Goal: Use online tool/utility: Utilize a website feature to perform a specific function

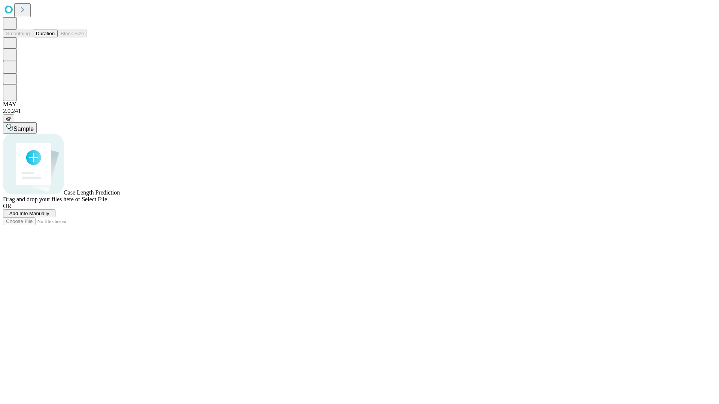
click at [107, 203] on span "Select File" at bounding box center [94, 199] width 25 height 6
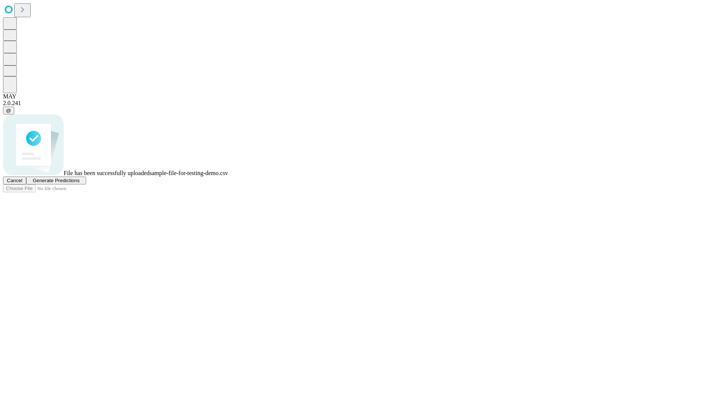
click at [79, 184] on span "Generate Predictions" at bounding box center [56, 181] width 47 height 6
